Goal: Information Seeking & Learning: Learn about a topic

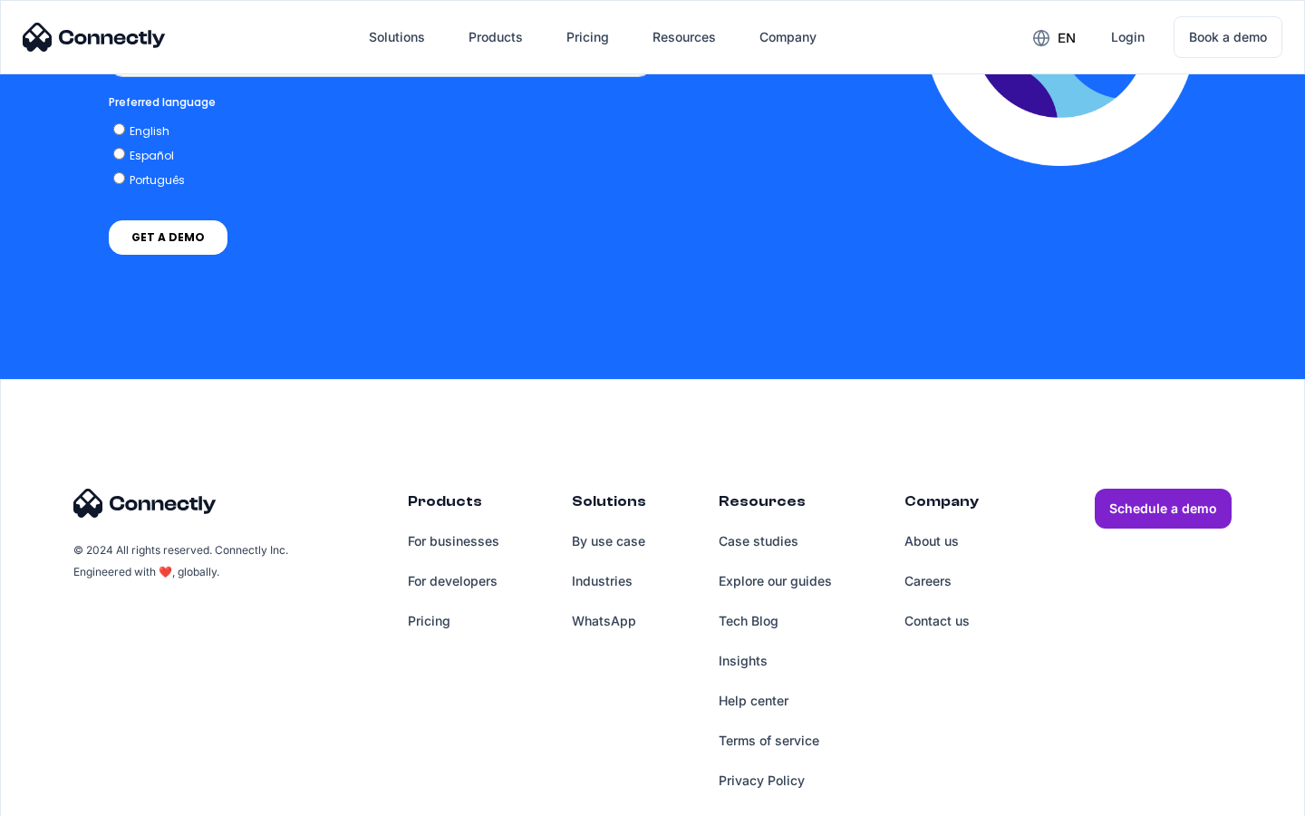
scroll to position [3878, 0]
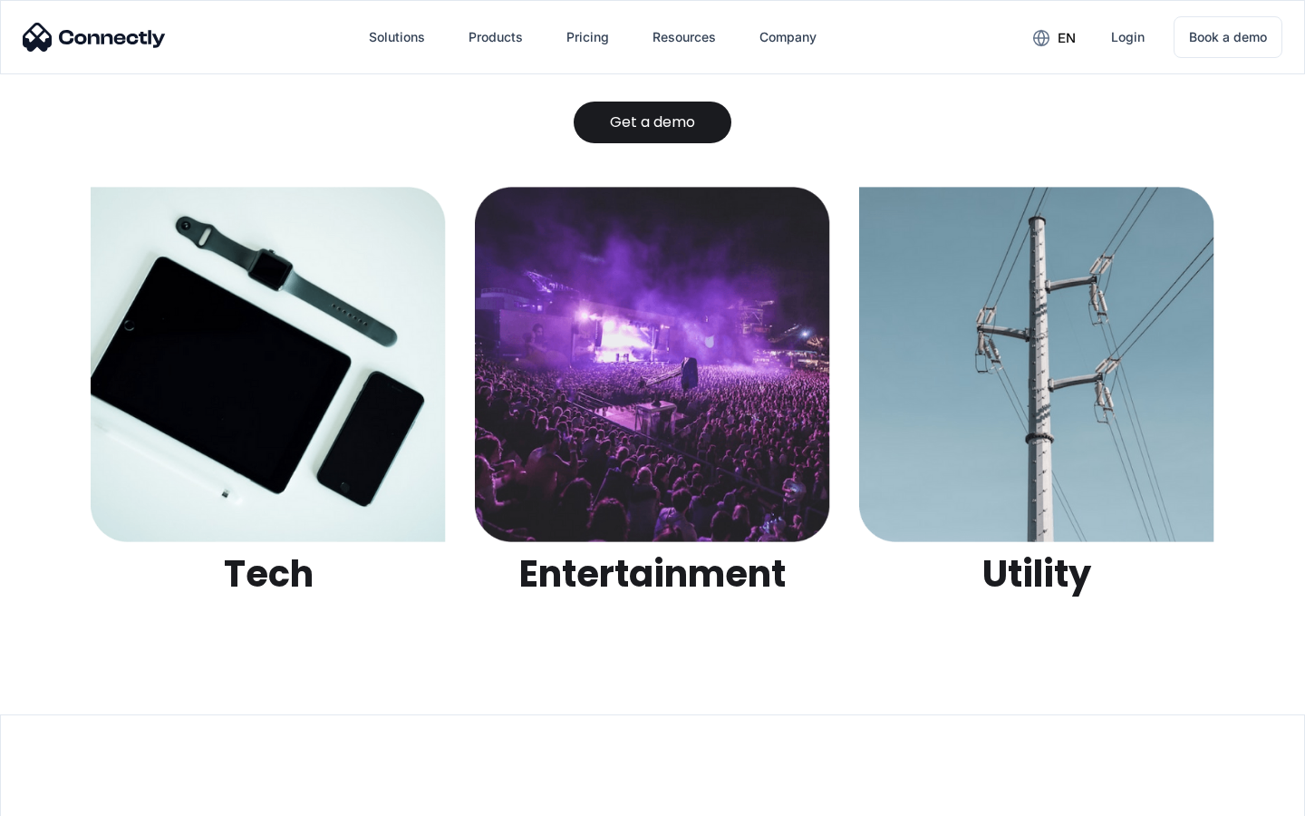
scroll to position [5718, 0]
